Goal: Information Seeking & Learning: Learn about a topic

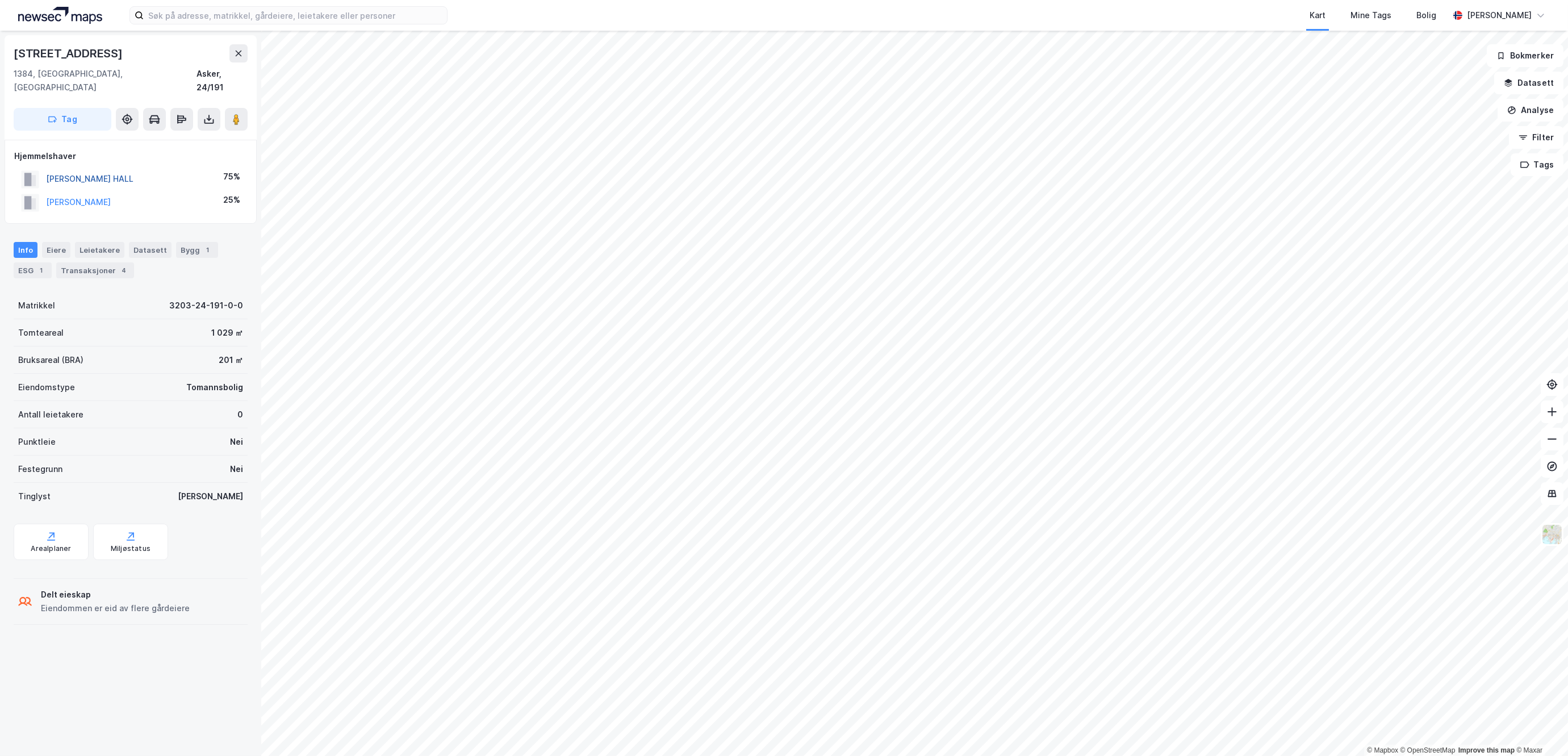
click at [0, 0] on button "[PERSON_NAME] HALL" at bounding box center [0, 0] width 0 height 0
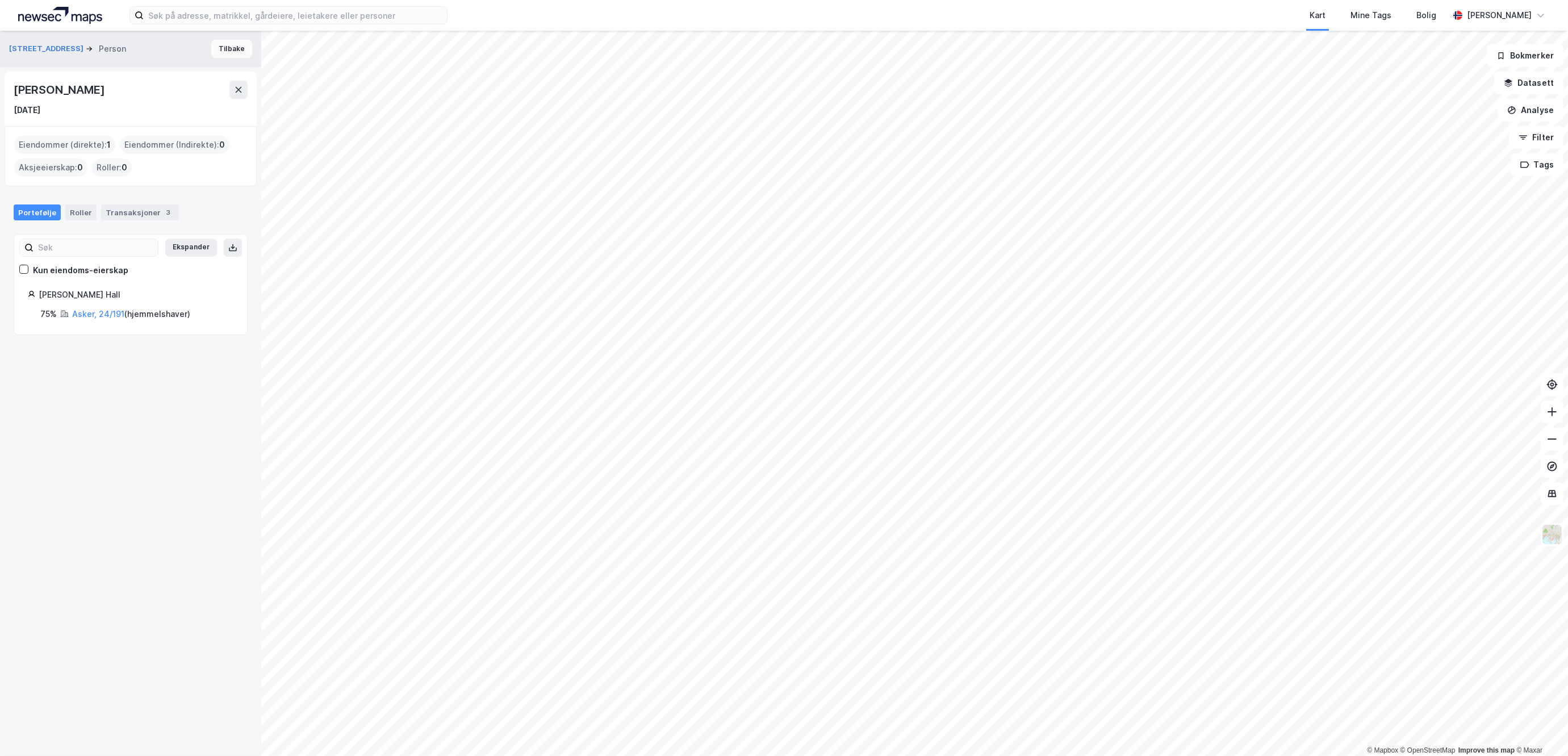
click at [224, 43] on button "Tilbake" at bounding box center [232, 48] width 41 height 18
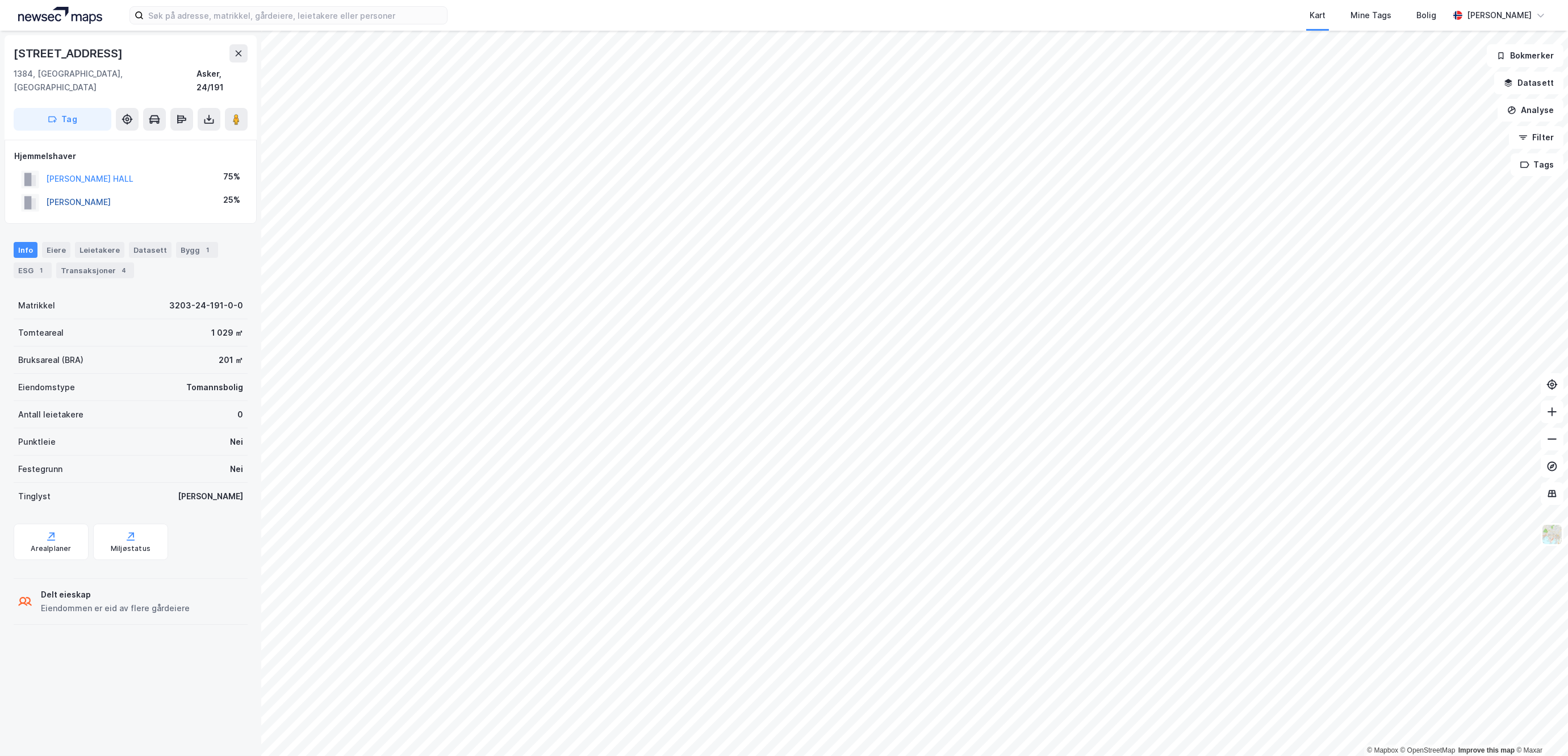
click at [0, 0] on button "[PERSON_NAME]" at bounding box center [0, 0] width 0 height 0
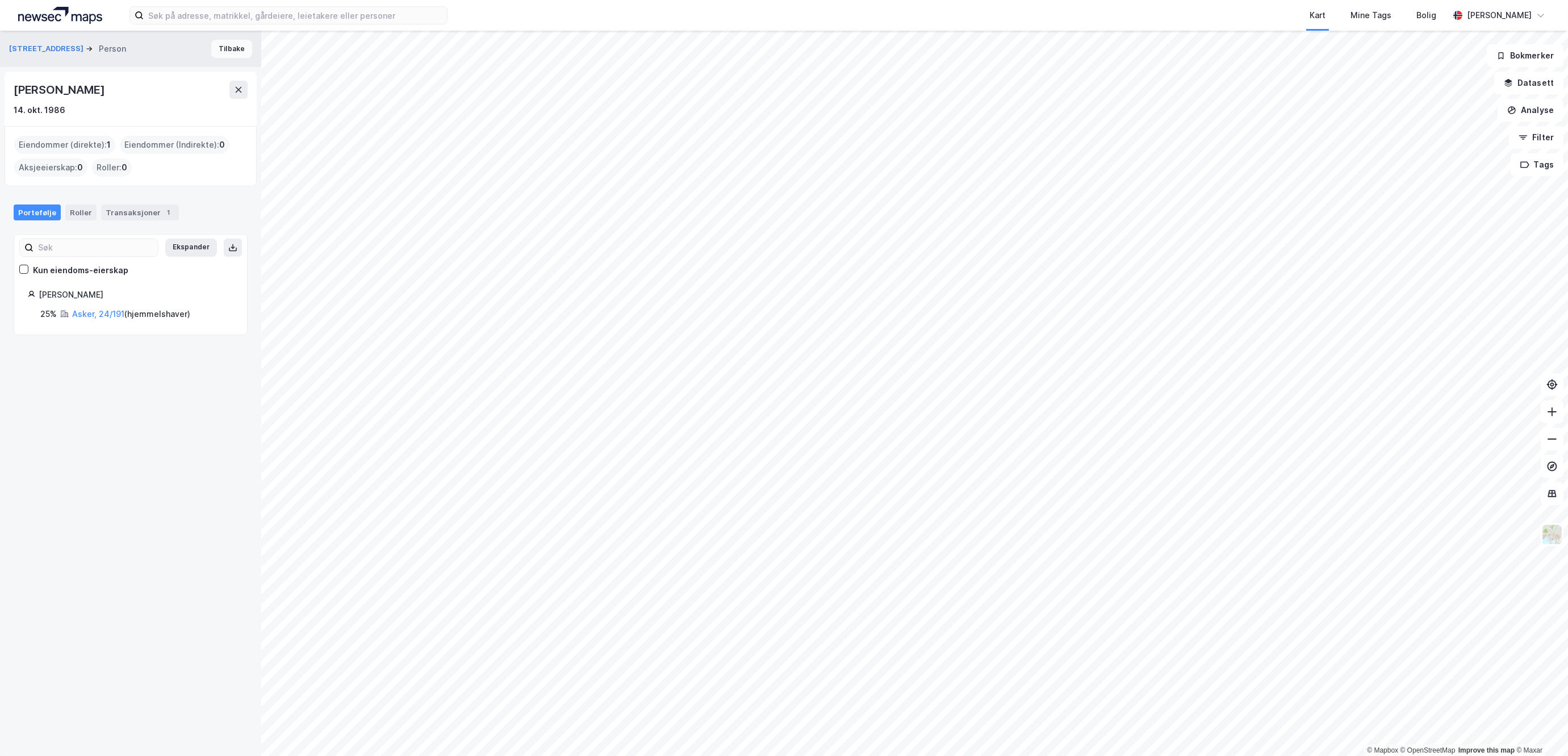
click at [224, 45] on button "Tilbake" at bounding box center [232, 48] width 41 height 18
